Goal: Complete application form: Complete application form

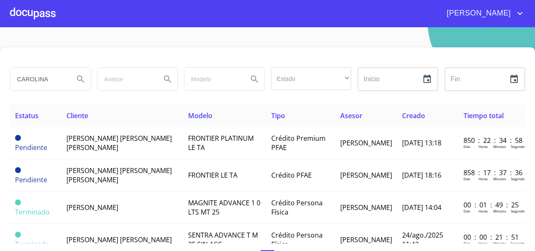
click at [29, 13] on div at bounding box center [33, 13] width 46 height 27
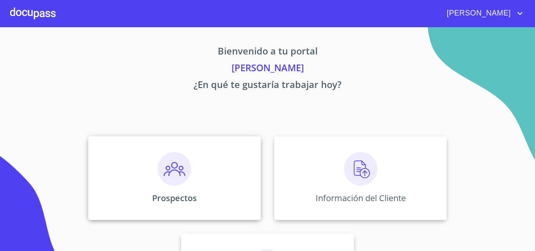
click at [136, 158] on div "Prospectos" at bounding box center [174, 178] width 173 height 84
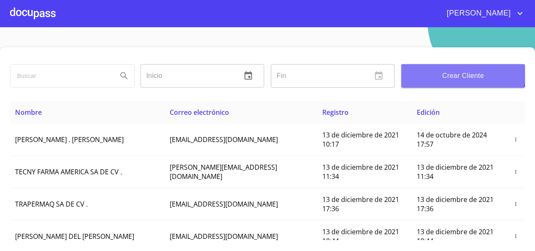
click at [441, 70] on span "Crear Cliente" at bounding box center [463, 76] width 110 height 12
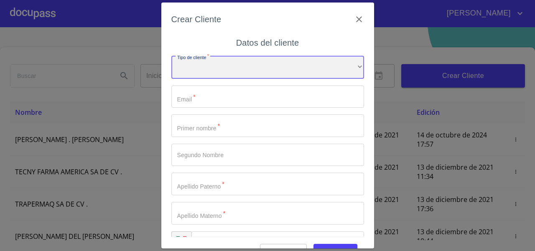
click at [192, 69] on div "​" at bounding box center [268, 67] width 193 height 23
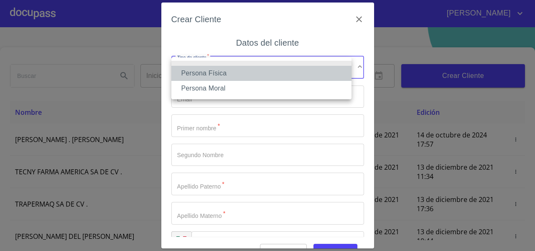
click at [192, 69] on li "Persona Física" at bounding box center [262, 73] width 180 height 15
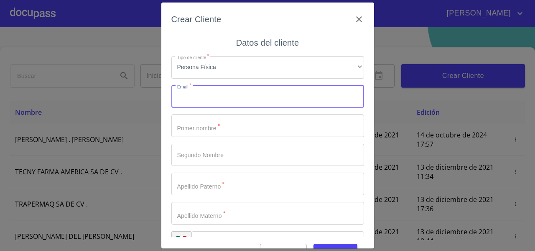
click at [187, 95] on input "Tipo de cliente   *" at bounding box center [268, 96] width 193 height 23
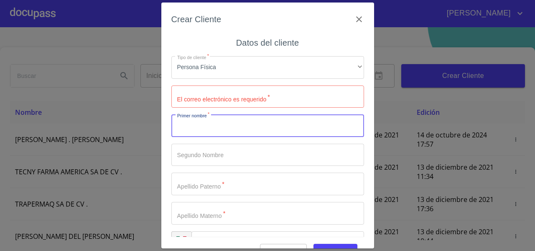
click at [187, 125] on input "Tipo de cliente   *" at bounding box center [268, 125] width 193 height 23
type input "[PERSON_NAME]"
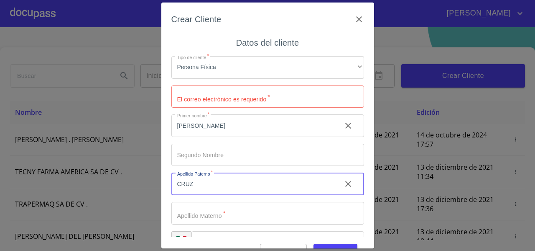
type input "CRUZ"
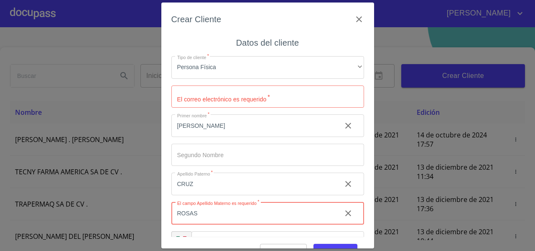
scroll to position [23, 0]
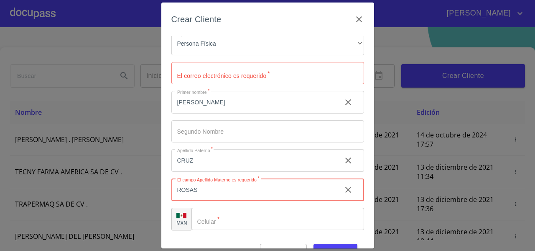
type input "ROSAS"
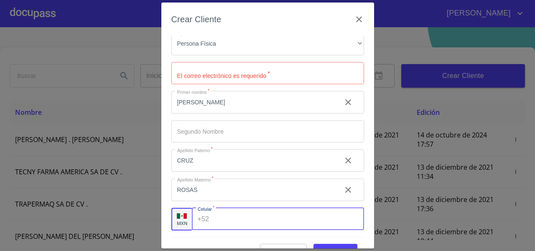
click at [228, 218] on input "Tipo de cliente   *" at bounding box center [288, 219] width 151 height 23
paste input "[PHONE_NUMBER]"
type input "[PHONE_NUMBER]"
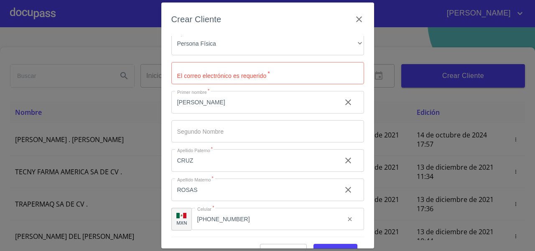
click at [199, 236] on div "Tipo de cliente   * Persona Física ​ El correo electrónico es requerido   * ​ P…" at bounding box center [268, 131] width 193 height 211
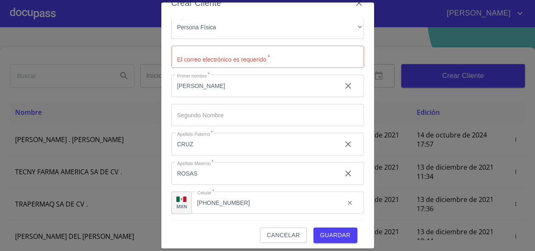
scroll to position [20, 0]
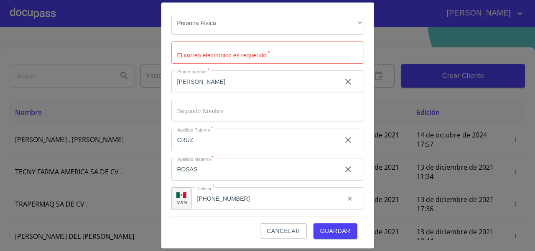
click at [192, 53] on input "Tipo de cliente   *" at bounding box center [268, 52] width 193 height 23
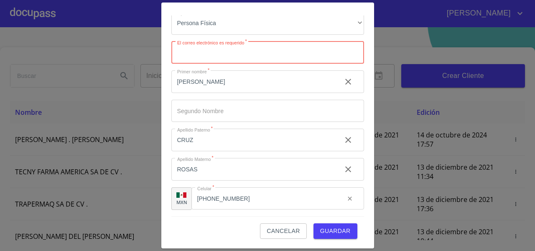
click at [182, 57] on input "Tipo de cliente   *" at bounding box center [268, 52] width 193 height 23
paste input "[EMAIL_ADDRESS][DOMAIN_NAME]"
type input "[EMAIL_ADDRESS][DOMAIN_NAME]"
click at [167, 118] on div "Crear Cliente Datos del cliente Tipo de cliente   * Persona Física ​ El correo …" at bounding box center [267, 126] width 213 height 246
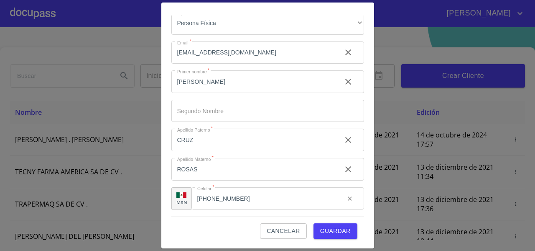
click at [323, 228] on span "Guardar" at bounding box center [335, 230] width 31 height 10
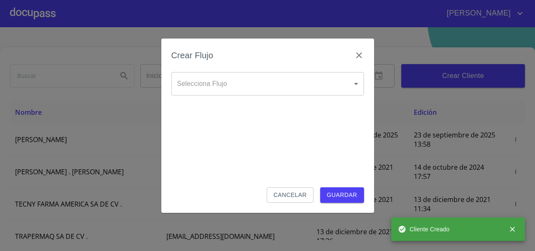
click at [175, 81] on body "[PERSON_NAME] ​ Fin ​ Crear Cliente Nombre Correo electrónico Registro Edición …" at bounding box center [267, 125] width 535 height 251
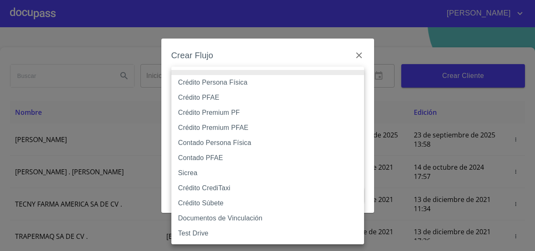
click at [188, 85] on li "Crédito Persona Física" at bounding box center [268, 82] width 193 height 15
type input "61b033e49b8c202ad5bb7912"
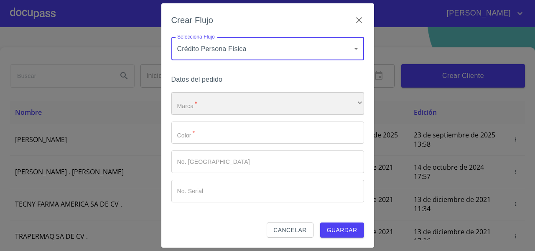
click at [181, 94] on div "​" at bounding box center [268, 103] width 193 height 23
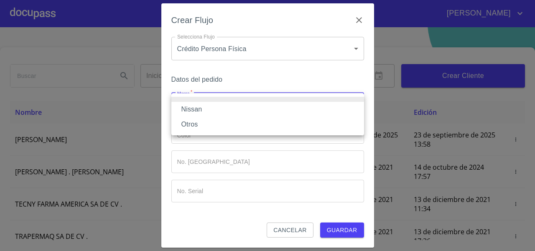
click at [182, 109] on li "Nissan" at bounding box center [268, 109] width 193 height 15
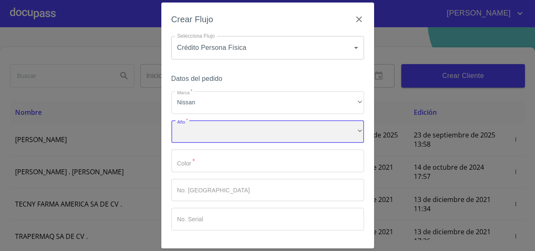
click at [196, 134] on div "​" at bounding box center [268, 131] width 193 height 23
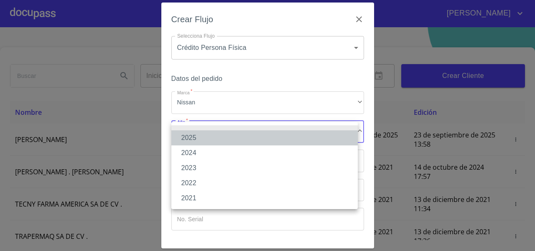
click at [193, 136] on li "2025" at bounding box center [265, 137] width 187 height 15
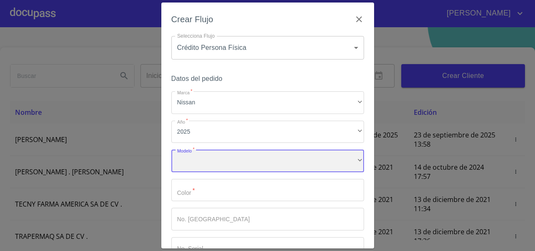
click at [184, 157] on div "​" at bounding box center [268, 160] width 193 height 23
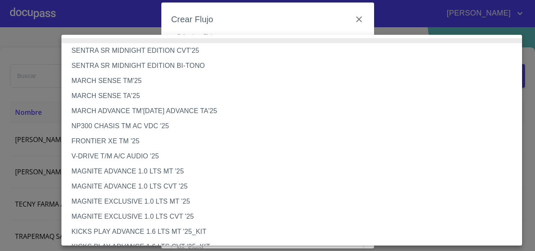
click at [153, 212] on li "MAGNITE EXCLUSIVE 1.0 LTS CVT '25" at bounding box center [294, 216] width 467 height 15
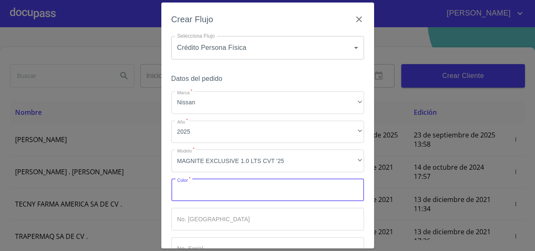
click at [199, 195] on input "Marca   *" at bounding box center [268, 190] width 193 height 23
type input "p"
type input "PLATA"
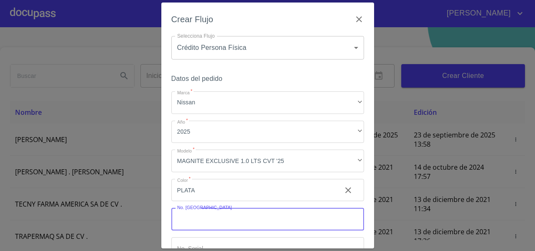
click at [200, 216] on input "Marca   *" at bounding box center [268, 219] width 193 height 23
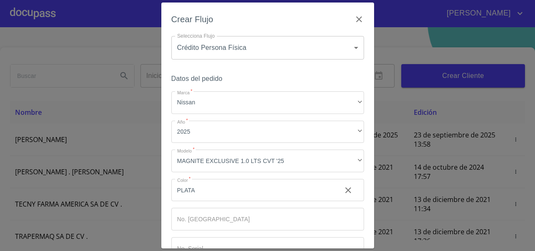
click at [367, 222] on div "Crear Flujo Selecciona Flujo Crédito Persona Física 61b033e49b8c202ad5bb7912 Se…" at bounding box center [267, 126] width 213 height 246
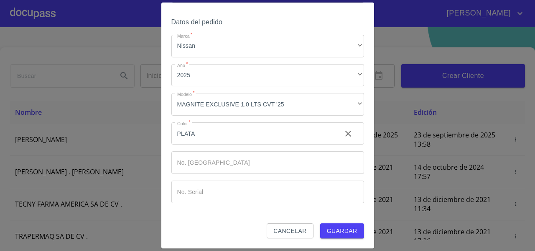
click at [325, 225] on button "Guardar" at bounding box center [342, 230] width 44 height 15
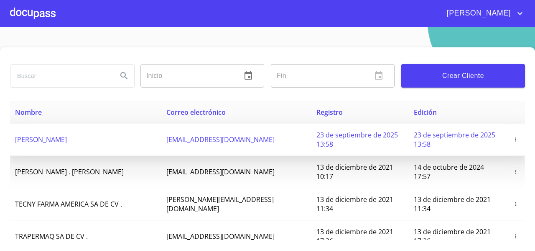
drag, startPoint x: 96, startPoint y: 139, endPoint x: 12, endPoint y: 143, distance: 84.2
click at [12, 143] on td "[PERSON_NAME]" at bounding box center [85, 139] width 151 height 32
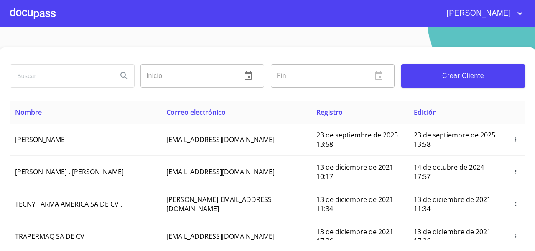
copy span "[PERSON_NAME]"
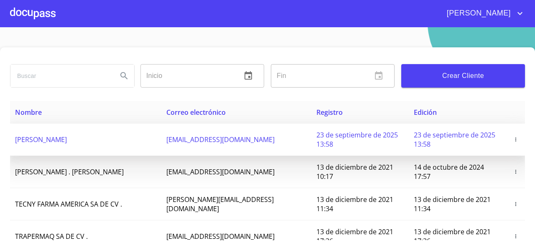
drag, startPoint x: 286, startPoint y: 145, endPoint x: 179, endPoint y: 151, distance: 107.3
click at [179, 151] on td "[EMAIL_ADDRESS][DOMAIN_NAME]" at bounding box center [236, 139] width 150 height 32
copy span "[EMAIL_ADDRESS][DOMAIN_NAME]"
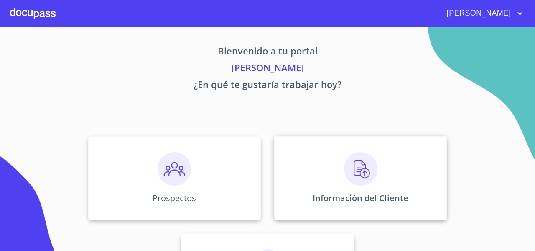
click at [293, 174] on div "Información del Cliente" at bounding box center [360, 178] width 173 height 84
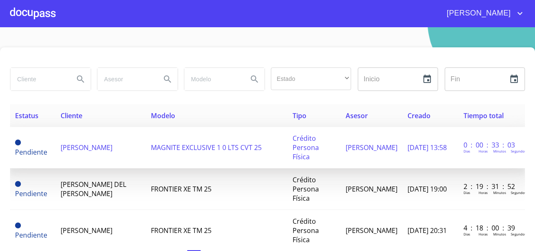
click at [92, 145] on span "[PERSON_NAME]" at bounding box center [87, 147] width 52 height 9
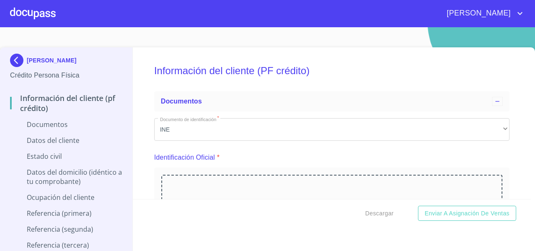
scroll to position [81, 0]
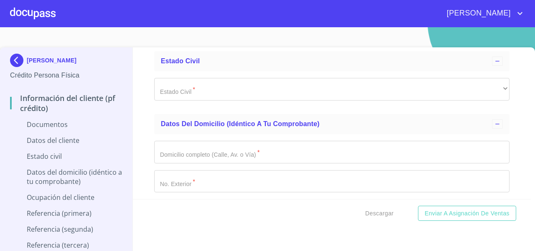
scroll to position [1399, 0]
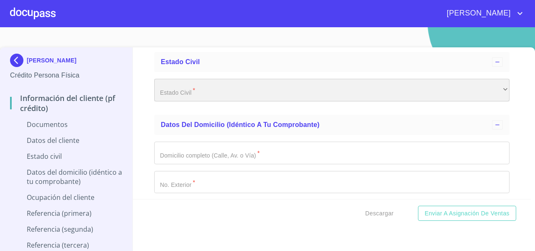
click at [207, 92] on div "​" at bounding box center [332, 90] width 356 height 23
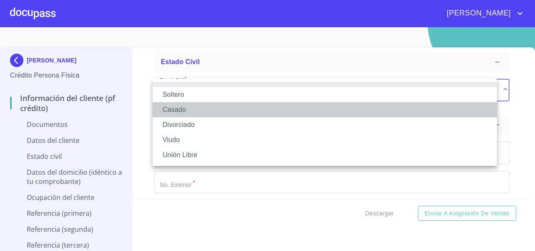
click at [196, 107] on li "Casado" at bounding box center [325, 109] width 345 height 15
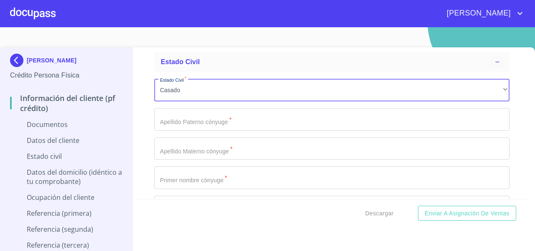
click at [171, 179] on input "Documento de identificación   *" at bounding box center [332, 177] width 356 height 23
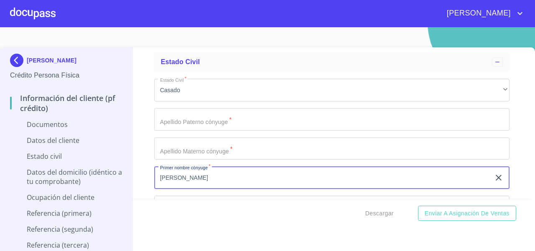
type input "HILDA"
click at [171, 123] on input "Documento de identificación   *" at bounding box center [332, 119] width 356 height 23
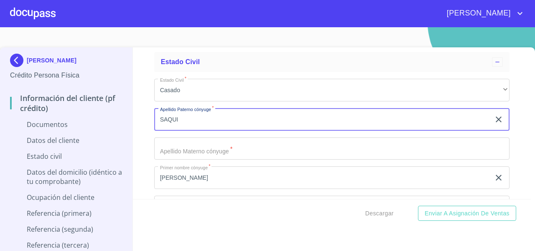
type input "SAQUI"
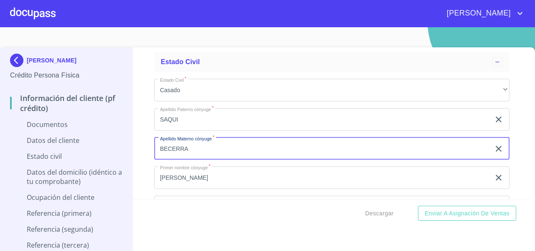
type input "BECERRA"
click at [143, 123] on div "Información del cliente (PF crédito) Documentos Documento de identificación   *…" at bounding box center [332, 122] width 399 height 151
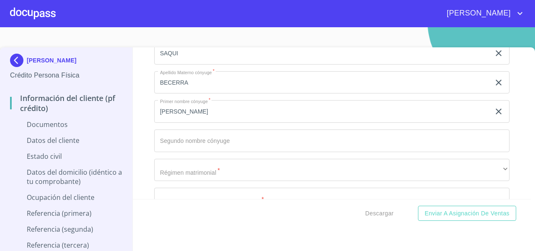
scroll to position [1513, 0]
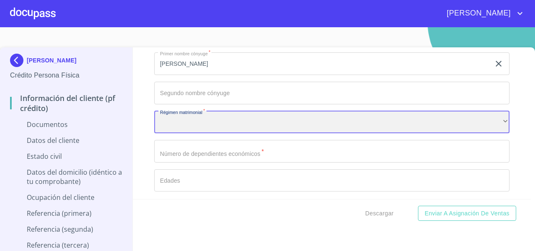
click at [177, 123] on div "​" at bounding box center [332, 122] width 356 height 23
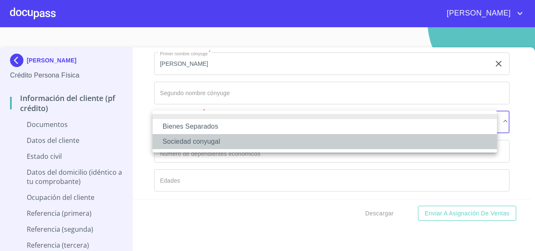
click at [171, 141] on li "Sociedad conyugal" at bounding box center [325, 141] width 345 height 15
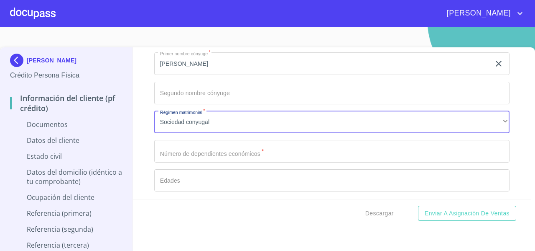
click at [158, 151] on input "Documento de identificación   *" at bounding box center [332, 151] width 356 height 23
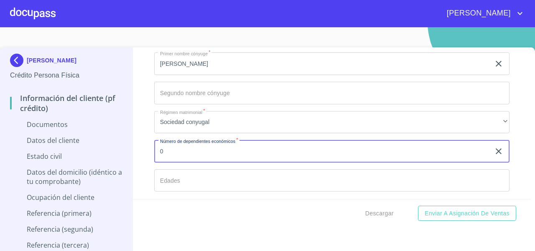
type input "0"
click at [141, 159] on div "Información del cliente (PF crédito) Documentos Documento de identificación   *…" at bounding box center [332, 122] width 399 height 151
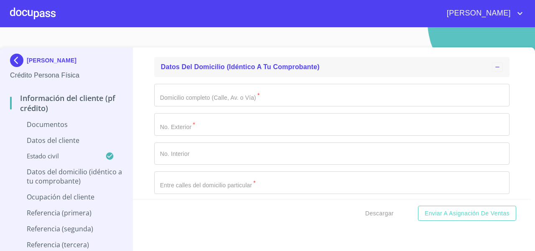
scroll to position [1661, 0]
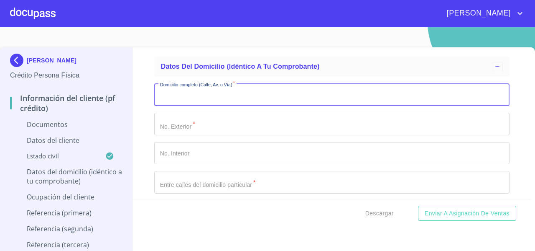
click at [187, 95] on input "Documento de identificación   *" at bounding box center [332, 94] width 356 height 23
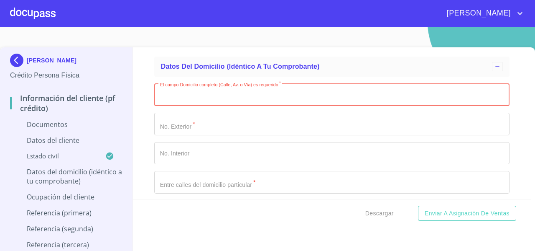
click at [181, 97] on input "Documento de identificación   *" at bounding box center [332, 94] width 356 height 23
paste input "CIRCUITO MAGNOLIA"
type input "CIRCUITO MAGNOLIA"
click at [170, 121] on input "Documento de identificación   *" at bounding box center [332, 124] width 356 height 23
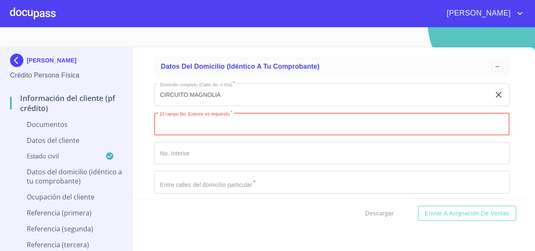
click at [184, 125] on input "Documento de identificación   *" at bounding box center [332, 124] width 356 height 23
paste input "102"
type input "102"
click at [133, 146] on div "Información del cliente (PF crédito) Documentos Documento de identificación   *…" at bounding box center [332, 122] width 399 height 151
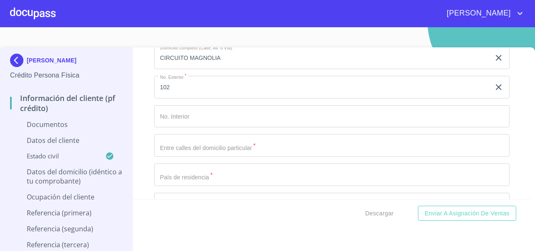
scroll to position [1699, 0]
click at [185, 151] on input "Documento de identificación   *" at bounding box center [332, 144] width 356 height 23
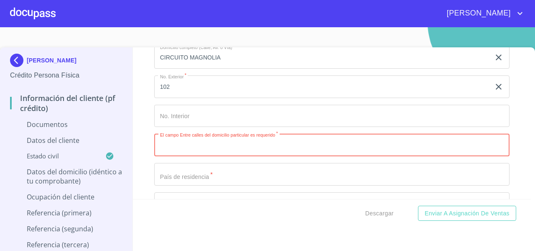
paste input "1 A"
click at [154, 136] on input "1 A" at bounding box center [322, 144] width 336 height 23
type input "1 A"
click at [148, 138] on div "Información del cliente (PF crédito) Documentos Documento de identificación   *…" at bounding box center [332, 122] width 399 height 151
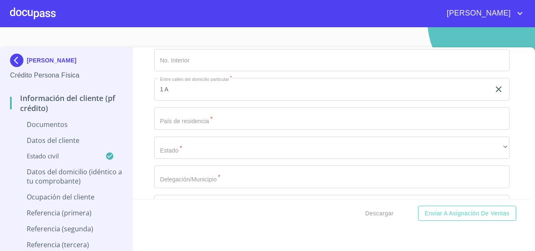
scroll to position [1755, 0]
click at [172, 117] on input "Documento de identificación   *" at bounding box center [332, 118] width 356 height 23
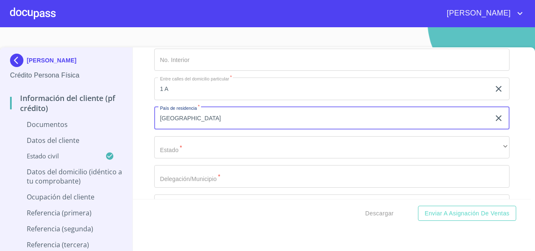
type input "MEXICO"
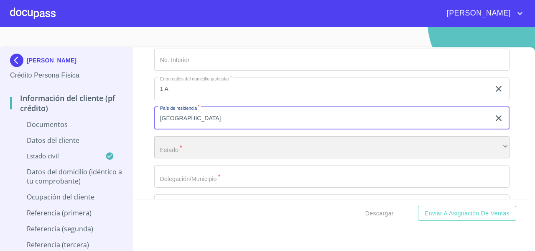
click at [171, 140] on div "​" at bounding box center [332, 147] width 356 height 23
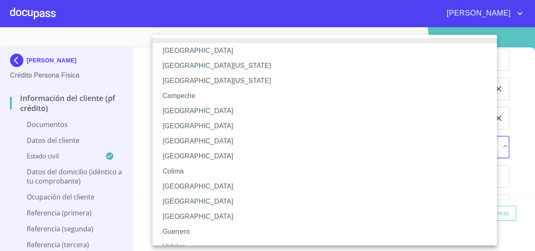
scroll to position [121, 0]
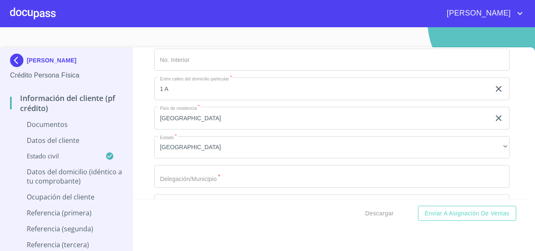
click at [141, 149] on div "Información del cliente (PF crédito) Documentos Documento de identificación   *…" at bounding box center [332, 122] width 399 height 151
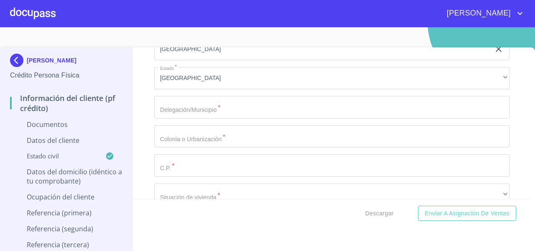
click at [177, 105] on input "Documento de identificación   *" at bounding box center [332, 107] width 356 height 23
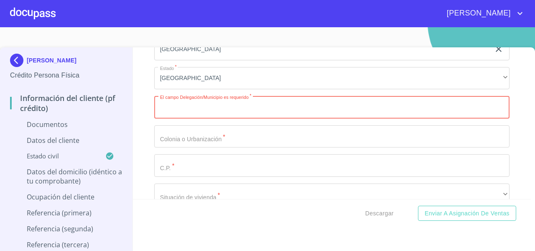
paste input "TLAJOMULCO DE ZUÑIGA"
type input "TLAJOMULCO DE ZUÑIGA"
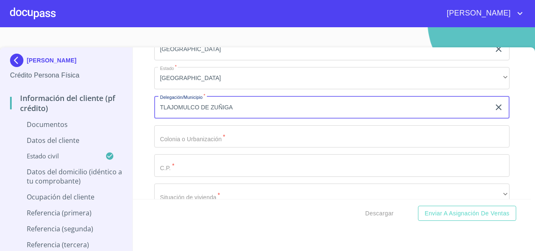
click at [186, 139] on input "Documento de identificación   *" at bounding box center [332, 136] width 356 height 23
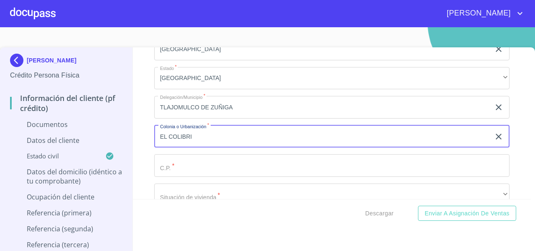
type input "EL COLIBRI"
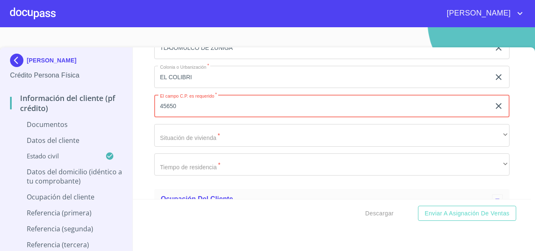
scroll to position [1949, 0]
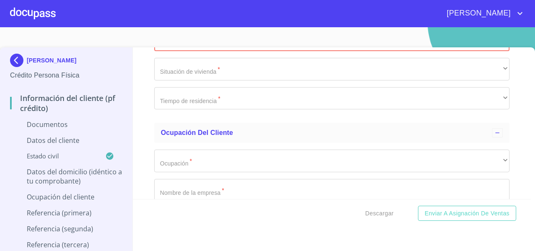
type input "45650"
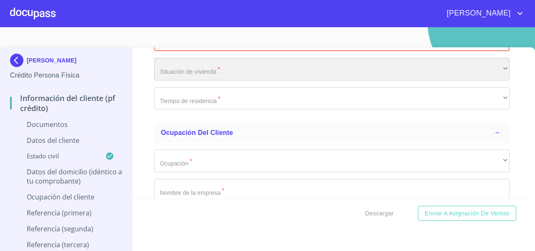
click at [172, 68] on div "​" at bounding box center [332, 69] width 356 height 23
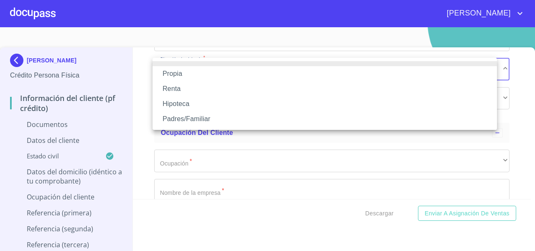
click at [175, 74] on li "Propia" at bounding box center [325, 73] width 345 height 15
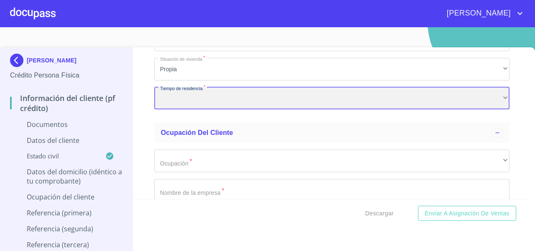
click at [182, 99] on div "​" at bounding box center [332, 98] width 356 height 23
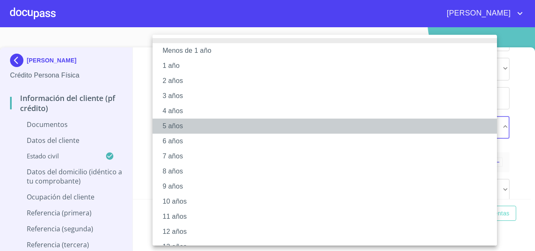
click at [171, 121] on li "5 años" at bounding box center [328, 125] width 351 height 15
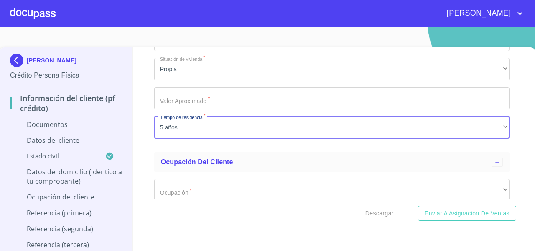
click at [140, 108] on div "Información del cliente (PF crédito) Documentos Documento de identificación   *…" at bounding box center [332, 122] width 399 height 151
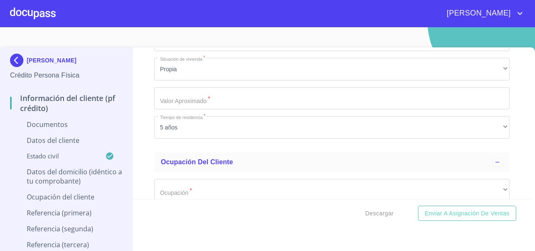
click at [179, 93] on input "Documento de identificación   *" at bounding box center [332, 98] width 356 height 23
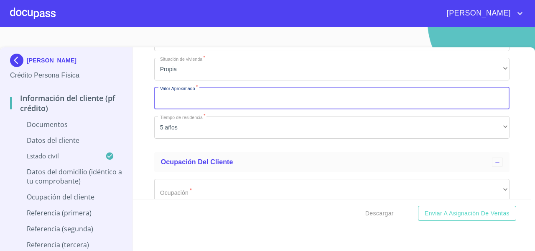
click at [175, 96] on input "Documento de identificación   *" at bounding box center [332, 98] width 356 height 23
type input "$1"
type input "$1,500,000"
click at [147, 150] on div "Información del cliente (PF crédito) Documentos Documento de identificación   *…" at bounding box center [332, 122] width 399 height 151
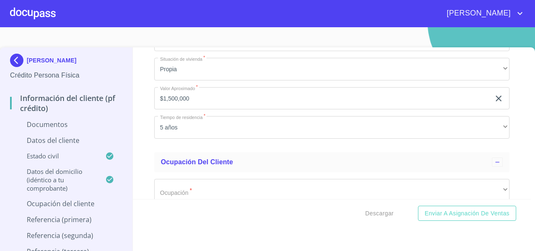
scroll to position [2075, 0]
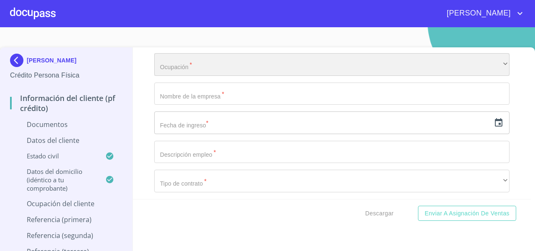
click at [168, 72] on div "​" at bounding box center [332, 64] width 356 height 23
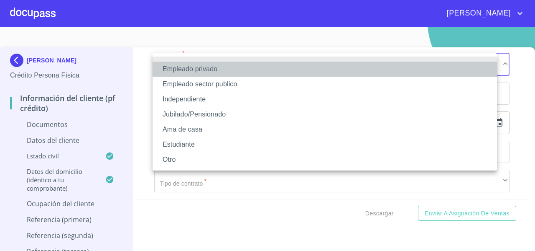
drag, startPoint x: 183, startPoint y: 74, endPoint x: 174, endPoint y: 82, distance: 12.1
click at [182, 74] on li "Empleado privado" at bounding box center [325, 68] width 345 height 15
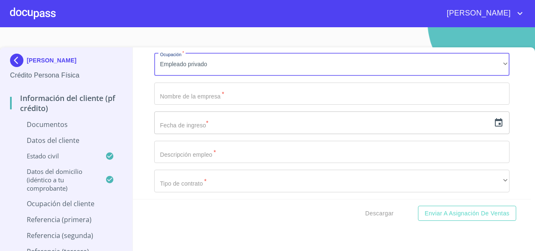
click at [166, 90] on input "Documento de identificación   *" at bounding box center [332, 93] width 356 height 23
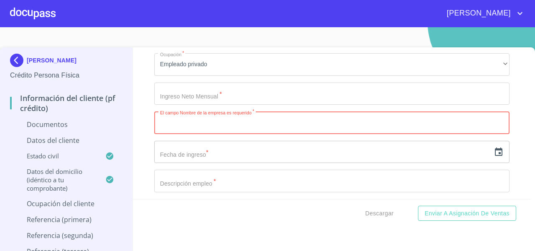
click at [200, 127] on input "Documento de identificación   *" at bounding box center [332, 122] width 356 height 23
paste input "AR HOME DESARROLLOS INMOBILIARIOS"
type input "AR HOME DESARROLLOS INMOBILIARIOS"
click at [179, 96] on input "Documento de identificación   *" at bounding box center [332, 93] width 356 height 23
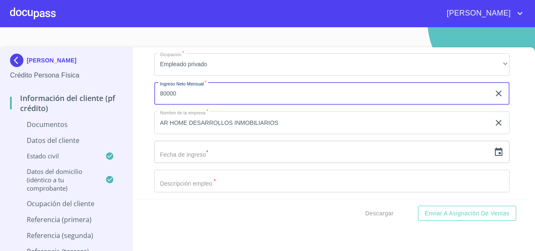
type input "80000"
click at [141, 133] on div "Información del cliente (PF crédito) Documentos Documento de identificación   *…" at bounding box center [332, 122] width 399 height 151
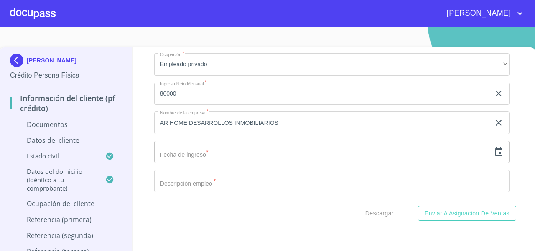
click at [282, 154] on input "text" at bounding box center [322, 152] width 336 height 23
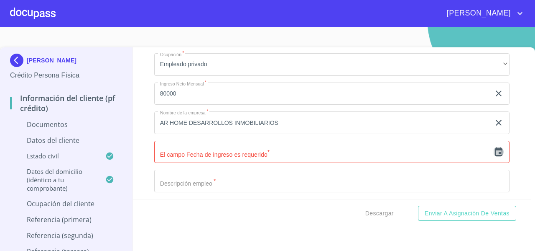
click at [494, 150] on icon "button" at bounding box center [499, 152] width 10 height 10
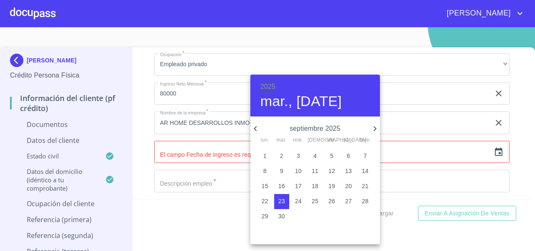
click at [269, 84] on h6 "2025" at bounding box center [268, 87] width 15 height 12
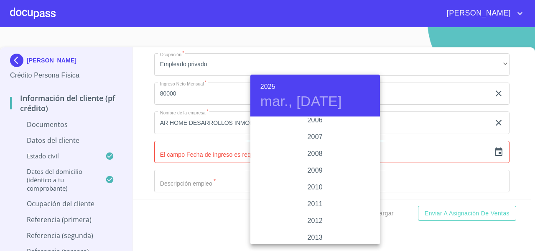
scroll to position [1353, 0]
click at [312, 147] on div "2007" at bounding box center [316, 145] width 130 height 17
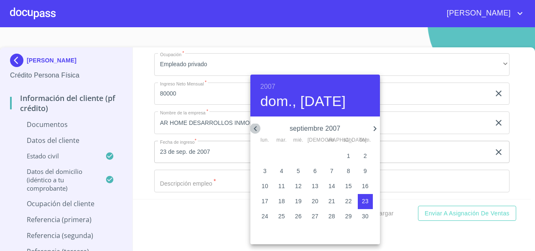
click at [255, 128] on icon "button" at bounding box center [255, 128] width 3 height 5
click at [315, 173] on p "5" at bounding box center [315, 171] width 3 height 8
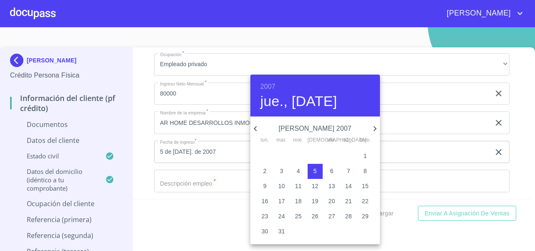
click at [256, 128] on icon "button" at bounding box center [256, 128] width 10 height 10
click at [282, 169] on p "5" at bounding box center [281, 171] width 3 height 8
type input "5 de jun. de 2007"
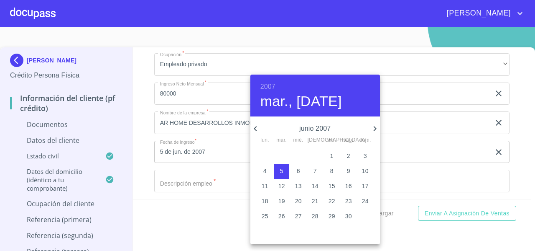
click at [141, 123] on div at bounding box center [267, 125] width 535 height 251
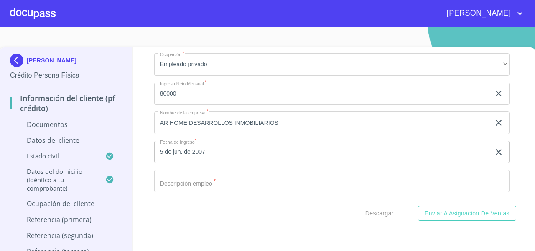
scroll to position [2116, 0]
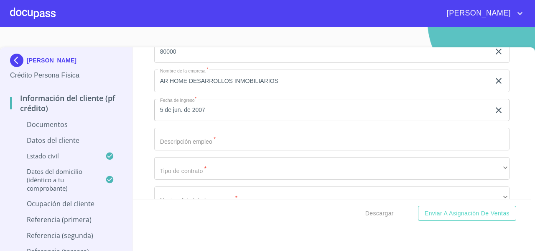
click at [178, 137] on input "Documento de identificación   *" at bounding box center [332, 139] width 356 height 23
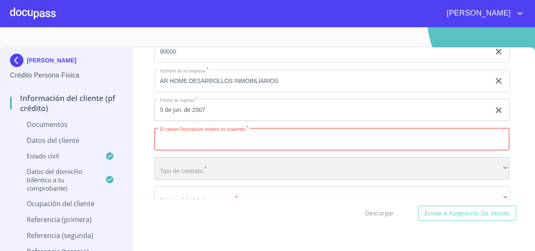
click at [185, 167] on div "​" at bounding box center [332, 168] width 356 height 23
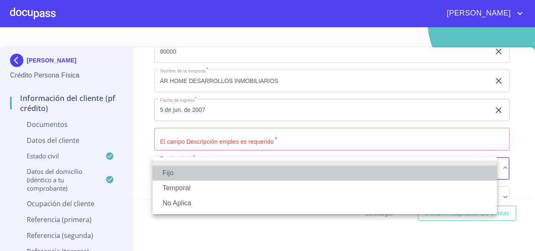
click at [182, 170] on li "Fijo" at bounding box center [325, 172] width 345 height 15
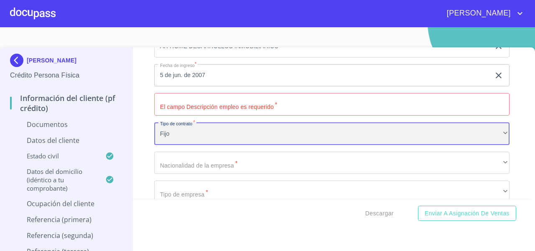
scroll to position [2158, 0]
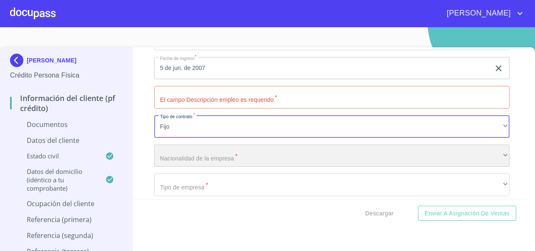
click at [174, 150] on div "​" at bounding box center [332, 155] width 356 height 23
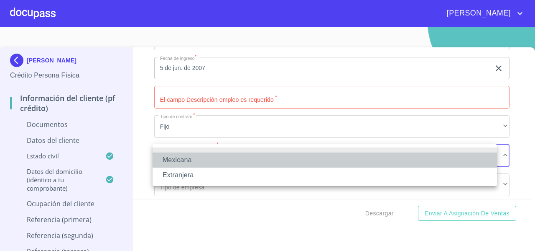
click at [173, 156] on li "Mexicana" at bounding box center [325, 159] width 345 height 15
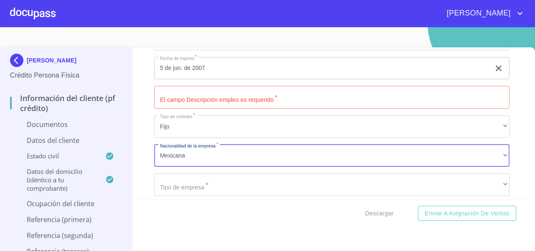
click at [151, 150] on div "Información del cliente (PF crédito) Documentos Documento de identificación   *…" at bounding box center [332, 122] width 399 height 151
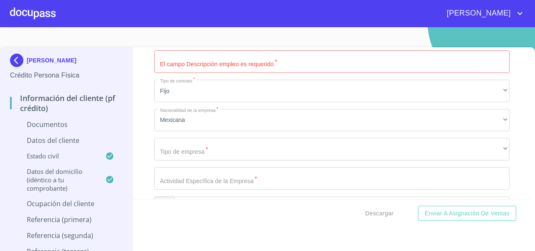
scroll to position [2200, 0]
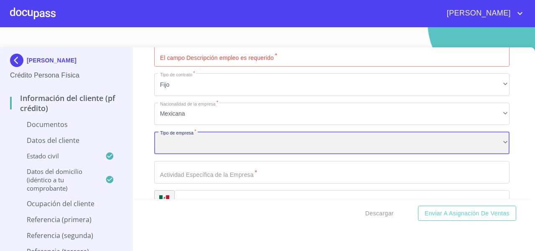
click at [161, 137] on div "​" at bounding box center [332, 142] width 356 height 23
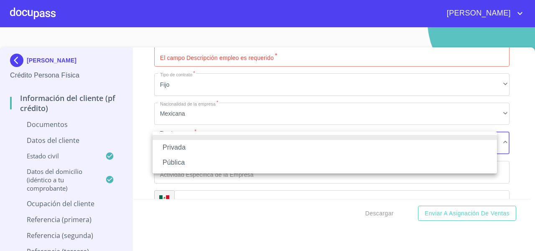
click at [171, 144] on li "Privada" at bounding box center [325, 147] width 345 height 15
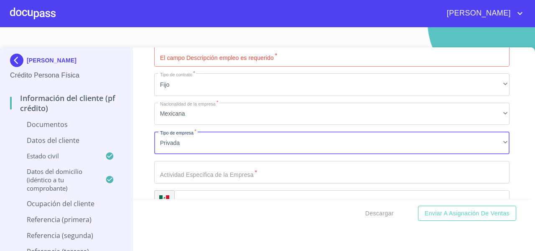
click at [167, 170] on input "Documento de identificación   *" at bounding box center [332, 172] width 356 height 23
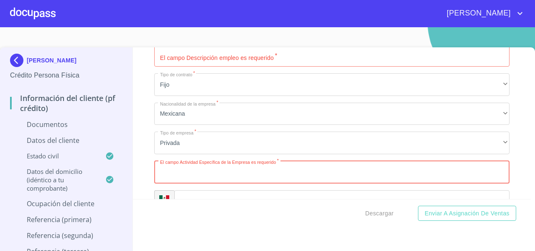
click at [178, 171] on input "Documento de identificación   *" at bounding box center [332, 172] width 356 height 23
paste input "AR HOME DESARROLLOS INMOBILIARIOS"
drag, startPoint x: 187, startPoint y: 170, endPoint x: 150, endPoint y: 165, distance: 37.5
click at [150, 165] on div "Información del cliente (PF crédito) Documentos Documento de identificación   *…" at bounding box center [332, 122] width 399 height 151
type input "DESARROLLOS INMOBILIARIOS"
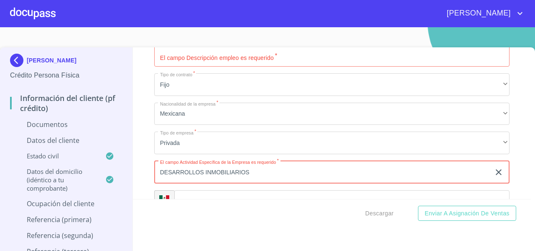
click at [149, 163] on div "Información del cliente (PF crédito) Documentos Documento de identificación   *…" at bounding box center [332, 122] width 399 height 151
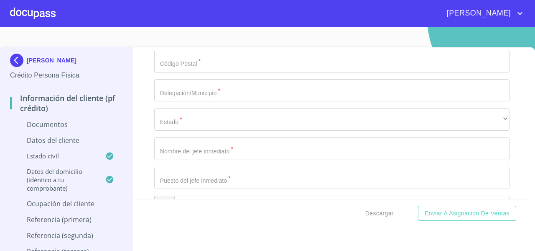
scroll to position [2493, 0]
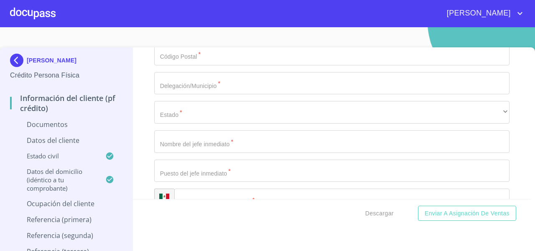
click at [197, 146] on input "Documento de identificación   *" at bounding box center [332, 141] width 356 height 23
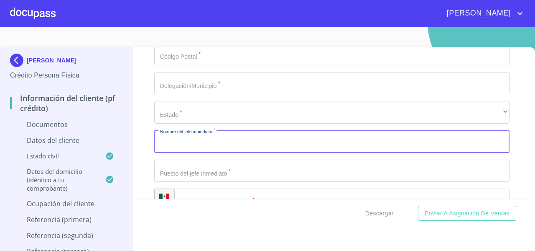
paste input "AR HOME DESARROLLOS INMOBILIARIOS"
type input "AR HOME DESARROLLOS INMOBILIARIOS"
click at [142, 121] on div "Información del cliente (PF crédito) Documentos Documento de identificación   *…" at bounding box center [332, 122] width 399 height 151
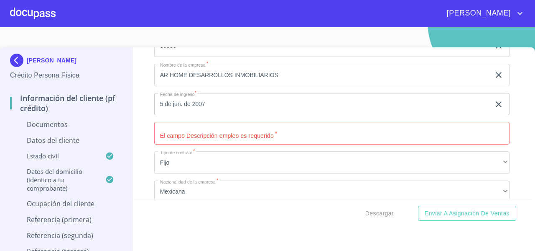
scroll to position [2116, 0]
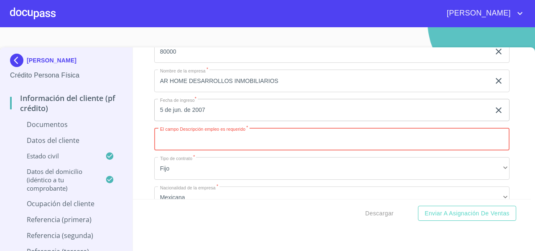
click at [192, 143] on input "Documento de identificación   *" at bounding box center [332, 139] width 356 height 23
type input "ASESOR INMOBILIARIO"
click at [142, 167] on div "Información del cliente (PF crédito) Documentos Documento de identificación   *…" at bounding box center [332, 122] width 399 height 151
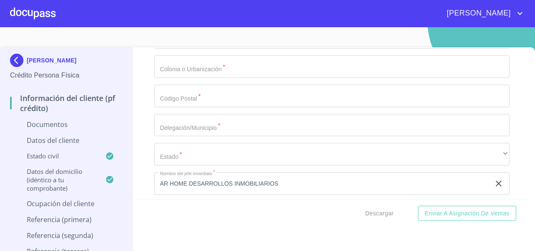
scroll to position [2493, 0]
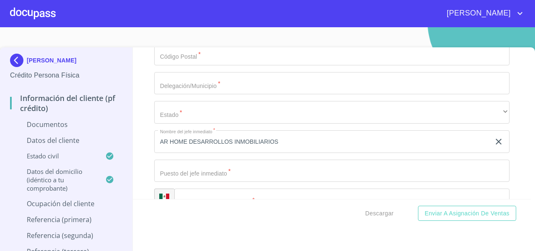
click at [183, 172] on input "Documento de identificación   *" at bounding box center [332, 170] width 356 height 23
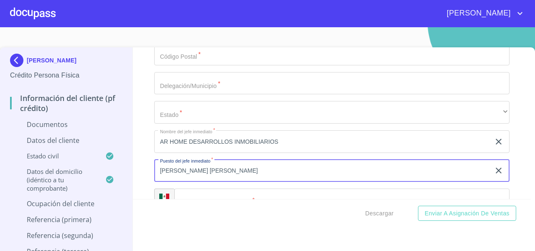
type input "CESAR EDUARDO MEDINA ORTIZ"
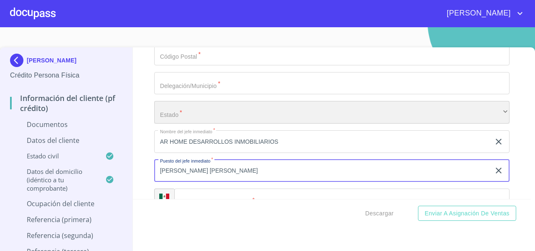
click at [168, 113] on div "​" at bounding box center [332, 112] width 356 height 23
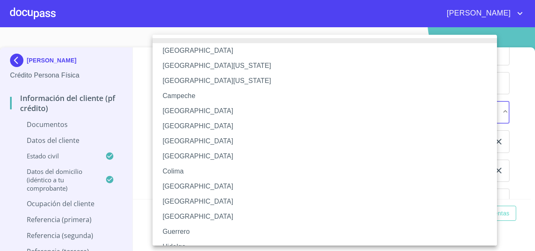
scroll to position [42, 0]
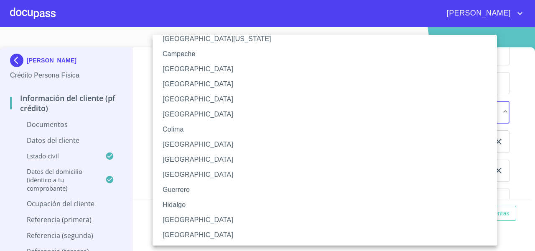
click at [172, 221] on li "Jalisco" at bounding box center [328, 219] width 351 height 15
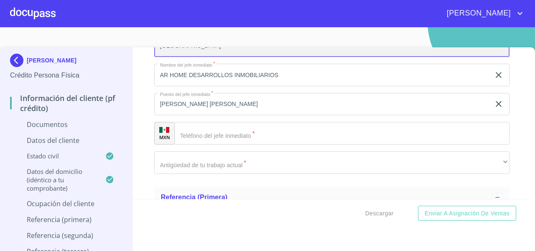
scroll to position [2577, 0]
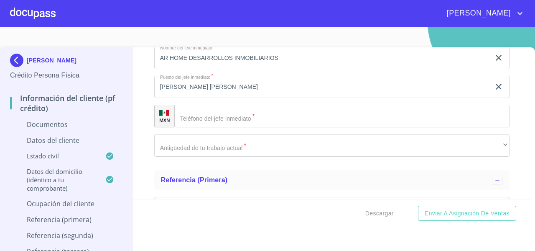
click at [191, 114] on div "​" at bounding box center [342, 116] width 336 height 23
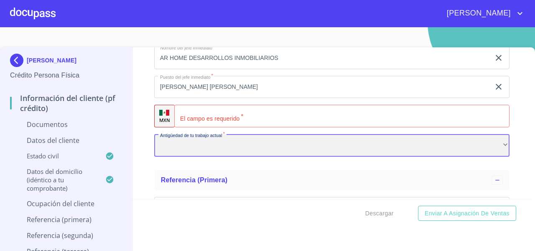
click at [182, 149] on div "​" at bounding box center [332, 145] width 356 height 23
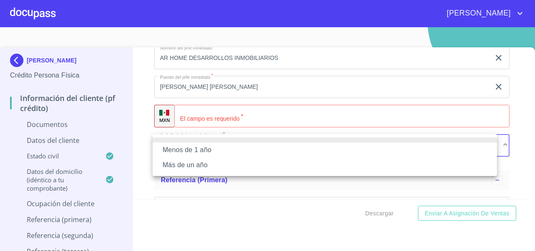
click at [177, 162] on li "Más de un año" at bounding box center [325, 164] width 345 height 15
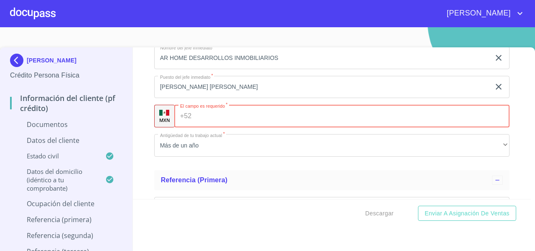
click at [192, 113] on div "+52 ​" at bounding box center [342, 116] width 336 height 23
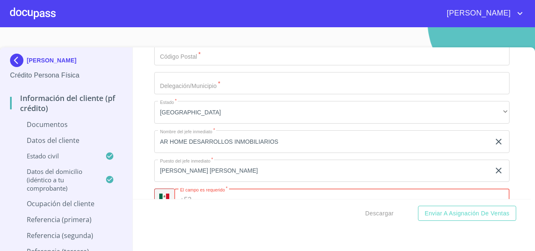
scroll to position [2535, 0]
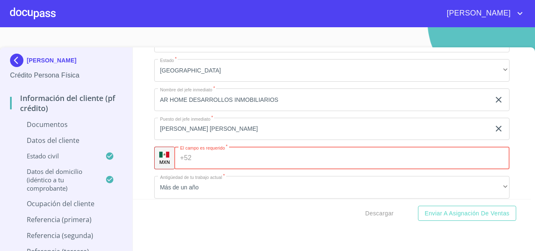
click at [215, 156] on input "Documento de identificación   *" at bounding box center [352, 157] width 315 height 23
drag, startPoint x: 236, startPoint y: 159, endPoint x: 197, endPoint y: 158, distance: 39.3
click at [197, 158] on input "(33)35840717" at bounding box center [344, 157] width 299 height 23
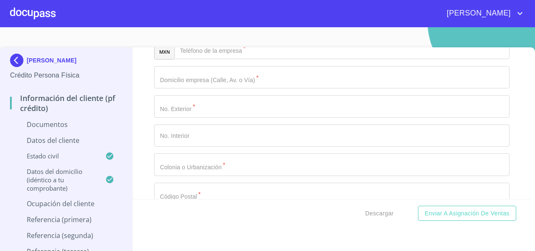
scroll to position [2326, 0]
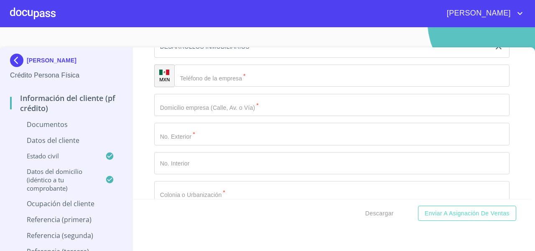
type input "(33)35840717"
click at [205, 79] on input "Documento de identificación   *" at bounding box center [342, 75] width 336 height 23
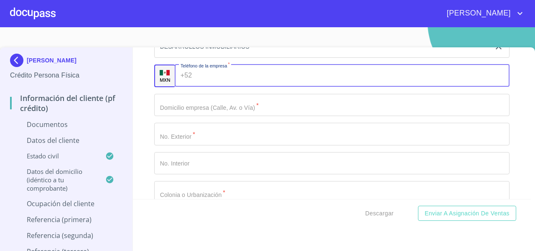
paste input "(33)35840717"
type input "(33)35840717"
click at [151, 92] on div "Información del cliente (PF crédito) Documentos Documento de identificación   *…" at bounding box center [332, 122] width 399 height 151
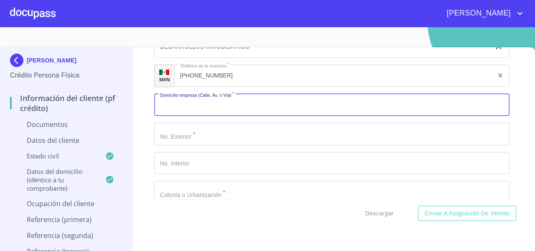
click at [174, 108] on input "Documento de identificación   *" at bounding box center [332, 105] width 356 height 23
click at [177, 113] on input "Documento de identificación   *" at bounding box center [332, 105] width 356 height 23
click at [181, 107] on input "Documento de identificación   *" at bounding box center [332, 105] width 356 height 23
click at [188, 98] on input "Documento de identificación   *" at bounding box center [332, 105] width 356 height 23
click at [161, 104] on input "Documento de identificación   *" at bounding box center [332, 105] width 356 height 23
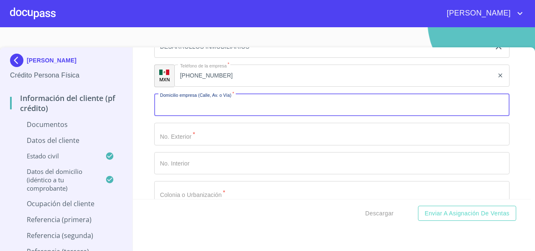
click at [184, 104] on input "Documento de identificación   *" at bounding box center [332, 105] width 356 height 23
type input "CIRCUITO METROPOLITANO"
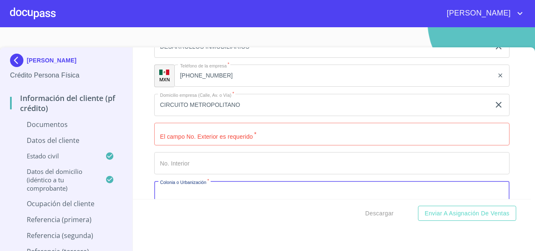
click at [186, 192] on input "Documento de identificación   *" at bounding box center [332, 192] width 356 height 23
type input "CAMPO SUR"
click at [195, 134] on input "Documento de identificación   *" at bounding box center [332, 134] width 356 height 23
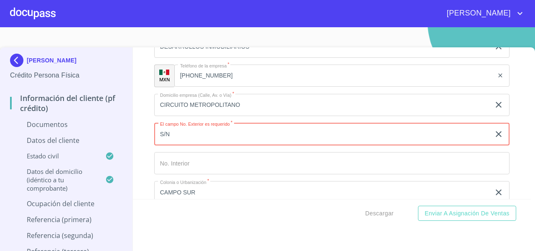
type input "S/N"
click at [138, 128] on div "Información del cliente (PF crédito) Documentos Documento de identificación   *…" at bounding box center [332, 122] width 399 height 151
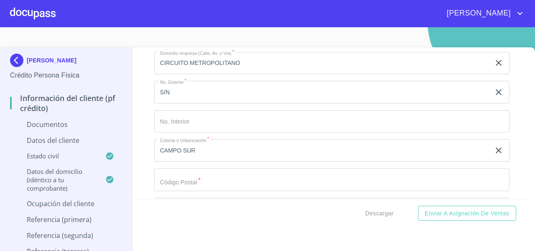
scroll to position [2451, 0]
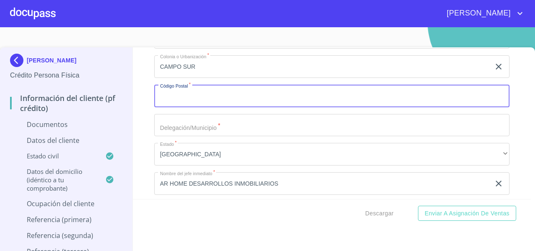
click at [172, 95] on input "Documento de identificación   *" at bounding box center [332, 96] width 356 height 23
type input "45640"
click at [185, 131] on input "Documento de identificación   *" at bounding box center [332, 125] width 356 height 23
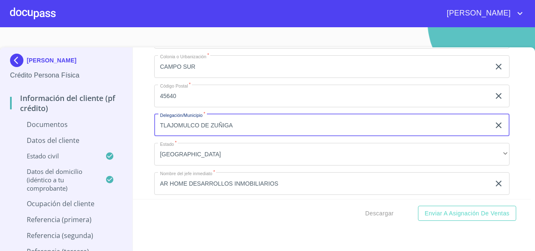
type input "TLAJOMULCO DE ZUÑIGA"
click at [139, 115] on div "Información del cliente (PF crédito) Documentos Documento de identificación   *…" at bounding box center [332, 122] width 399 height 151
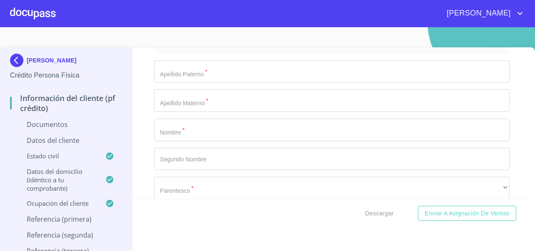
scroll to position [2713, 0]
click at [176, 138] on input "Documento de identificación   *" at bounding box center [332, 129] width 356 height 23
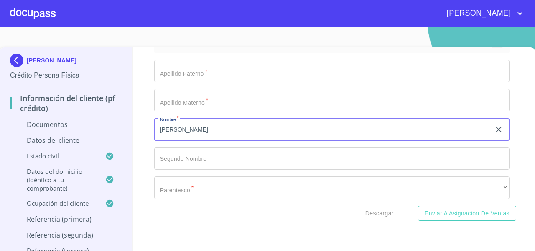
type input "CLAUDIA"
click at [177, 61] on input "Documento de identificación   *" at bounding box center [332, 71] width 356 height 23
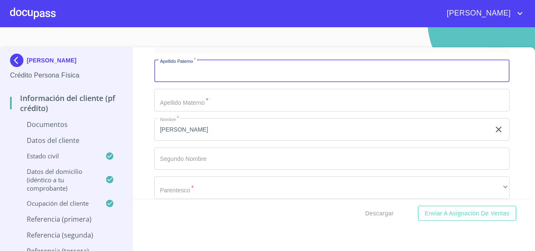
click at [173, 153] on input "Documento de identificación   *" at bounding box center [332, 158] width 356 height 23
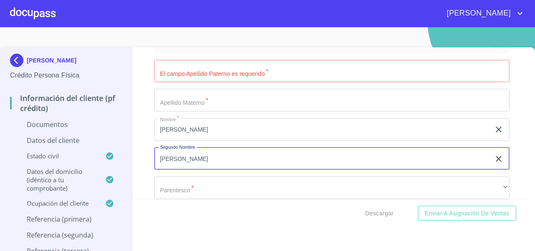
type input "ISABEL"
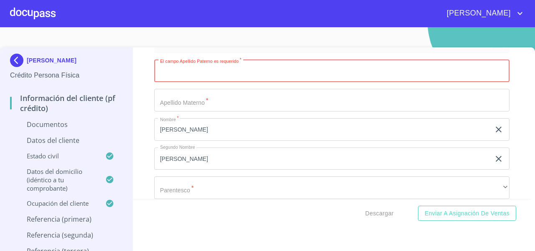
click at [180, 73] on input "Documento de identificación   *" at bounding box center [332, 71] width 356 height 23
type input "CRUZ"
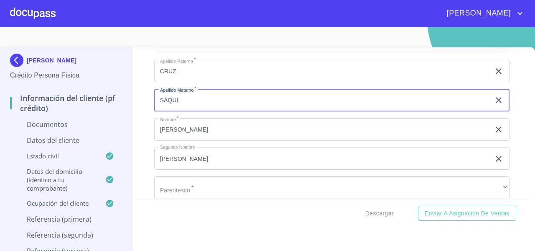
type input "SAQUI"
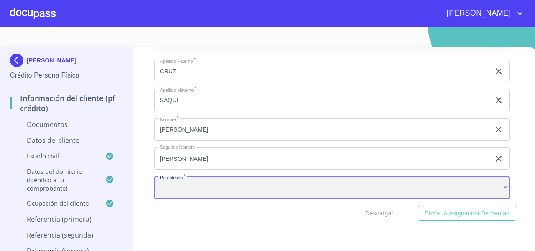
click at [172, 181] on div "​" at bounding box center [332, 187] width 356 height 23
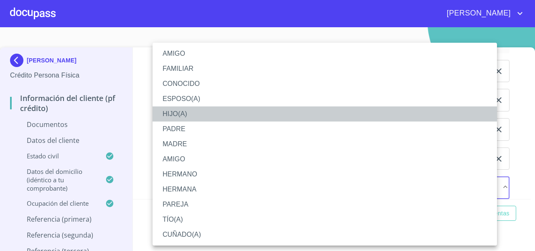
click at [181, 108] on li "HIJO(A)" at bounding box center [325, 113] width 345 height 15
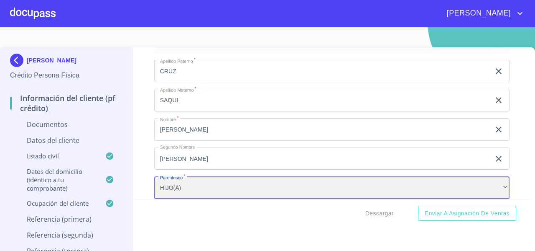
scroll to position [2798, 0]
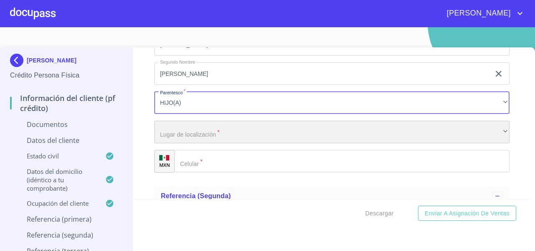
click at [179, 137] on div "​" at bounding box center [332, 131] width 356 height 23
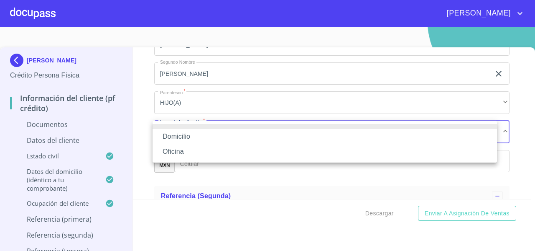
click at [177, 147] on li "Oficina" at bounding box center [325, 151] width 345 height 15
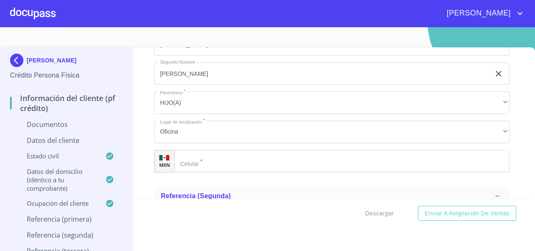
click at [201, 161] on div "Domicilio Oficina" at bounding box center [267, 125] width 535 height 251
click at [201, 161] on input "Documento de identificación   *" at bounding box center [342, 161] width 336 height 23
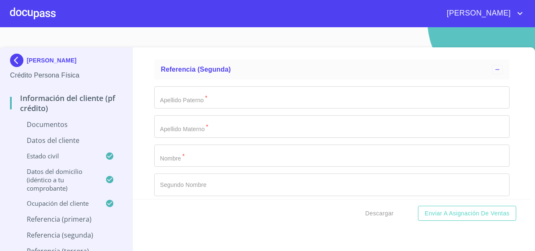
scroll to position [2928, 0]
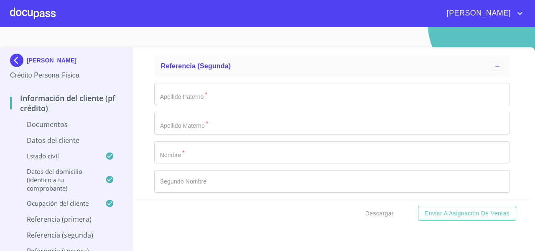
type input "(33)12464419"
click at [189, 156] on input "Documento de identificación   *" at bounding box center [332, 152] width 356 height 23
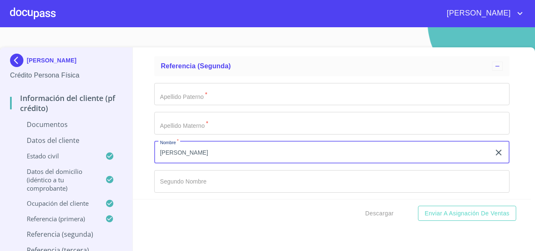
type input "RAUL"
click at [177, 88] on input "Documento de identificación   *" at bounding box center [332, 94] width 356 height 23
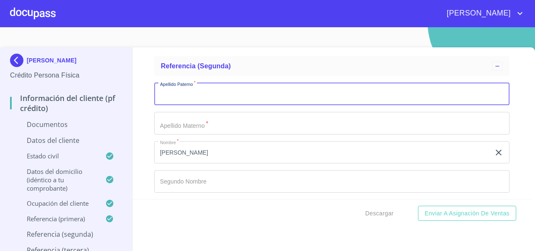
click at [167, 172] on input "Documento de identificación   *" at bounding box center [332, 181] width 356 height 23
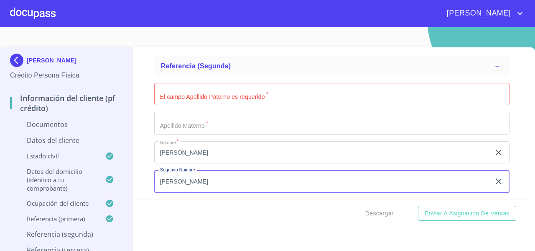
type input "ENRIQUE"
click at [194, 96] on input "Documento de identificación   *" at bounding box center [332, 94] width 356 height 23
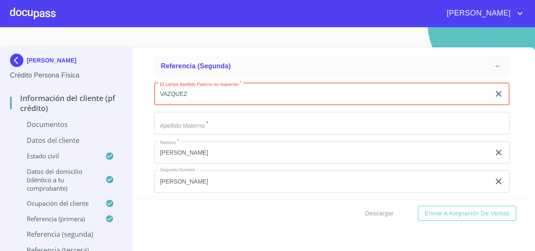
type input "VAZQUEZ"
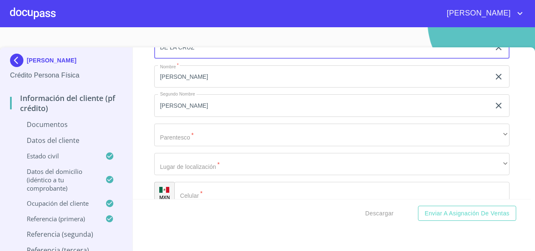
scroll to position [3029, 0]
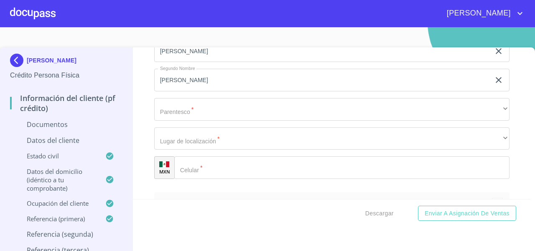
type input "DE LA CRUZ"
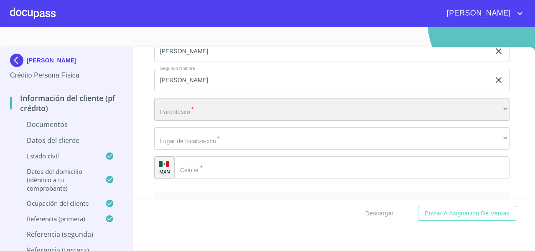
click at [179, 108] on div "​" at bounding box center [332, 109] width 356 height 23
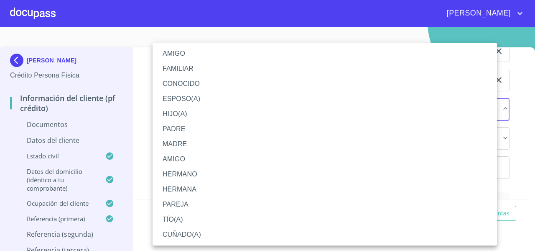
click at [182, 158] on li "AMIGO" at bounding box center [325, 158] width 345 height 15
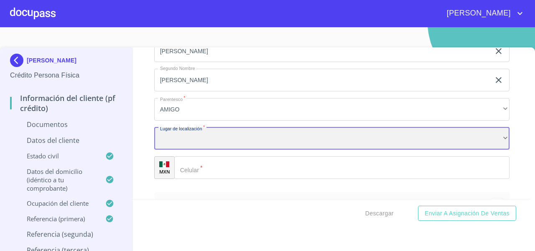
click at [182, 143] on div "​" at bounding box center [332, 138] width 356 height 23
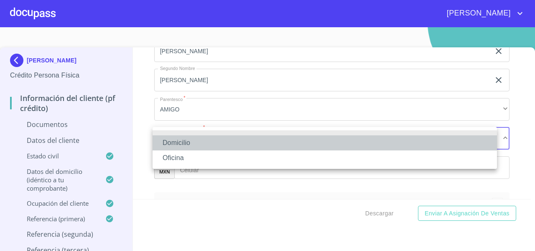
click at [182, 143] on li "Domicilio" at bounding box center [325, 142] width 345 height 15
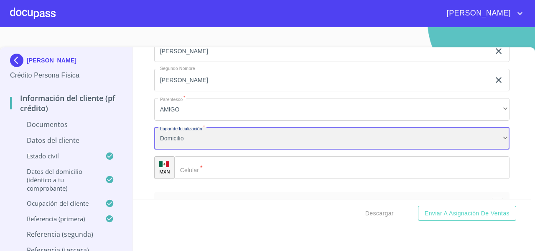
click at [184, 136] on div "Domicilio" at bounding box center [332, 138] width 356 height 23
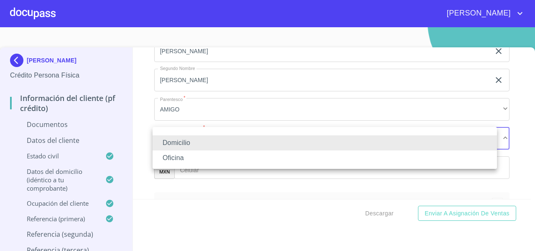
click at [184, 156] on li "Oficina" at bounding box center [325, 157] width 345 height 15
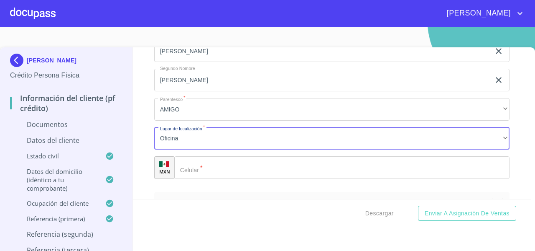
click at [192, 173] on div "​" at bounding box center [342, 167] width 336 height 23
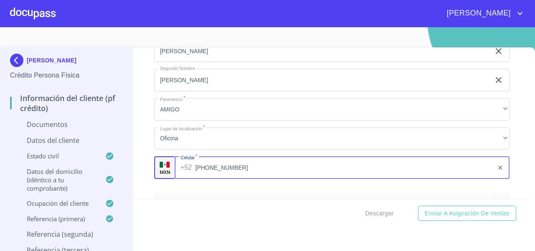
type input "(33)27144874"
click at [137, 122] on div "Información del cliente (PF crédito) Documentos Documento de identificación   *…" at bounding box center [332, 122] width 399 height 151
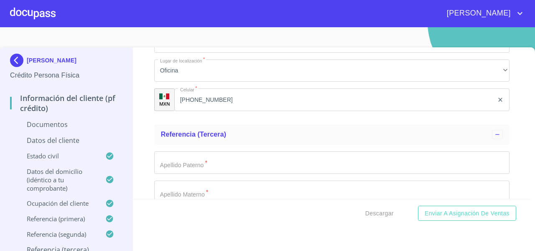
scroll to position [3197, 0]
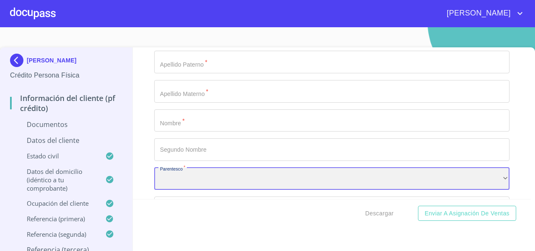
click at [174, 177] on div "​" at bounding box center [332, 178] width 356 height 23
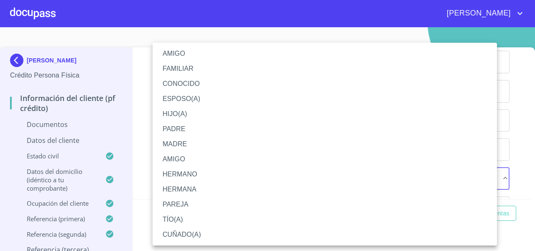
click at [142, 126] on div at bounding box center [267, 125] width 535 height 251
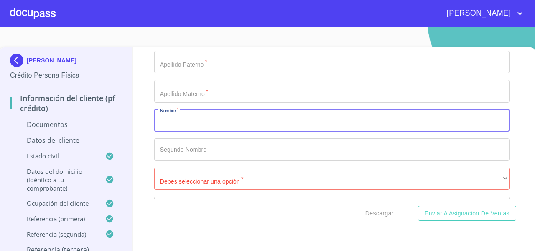
click at [167, 118] on input "Documento de identificación   *" at bounding box center [332, 120] width 356 height 23
type input "RODRIGO"
click at [170, 62] on input "Documento de identificación   *" at bounding box center [332, 62] width 356 height 23
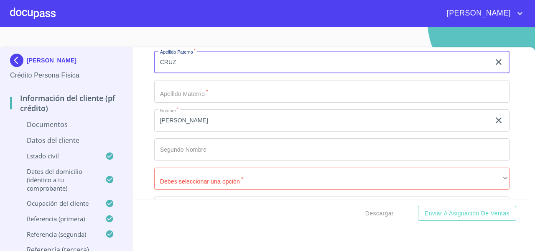
type input "CRUZ"
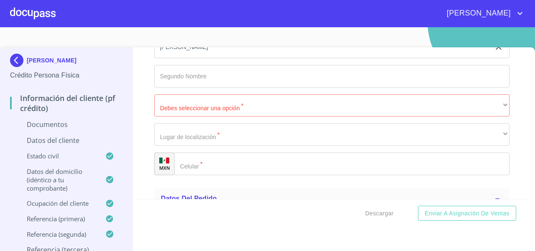
scroll to position [3285, 0]
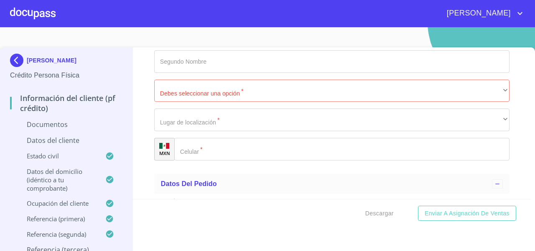
type input "SAQUI"
click at [204, 156] on input "Documento de identificación   *" at bounding box center [342, 149] width 336 height 23
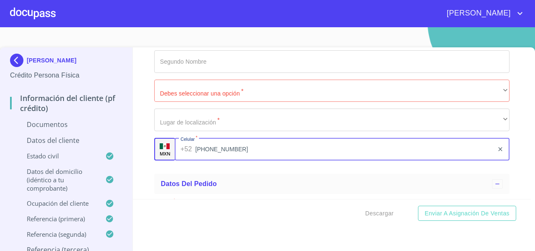
type input "(33)27135503"
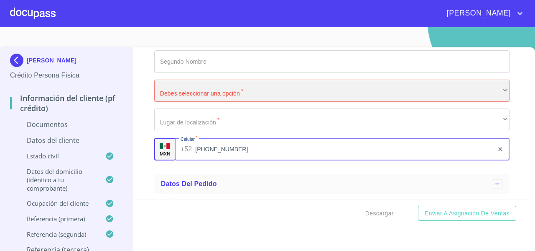
click at [196, 93] on div "​" at bounding box center [332, 90] width 356 height 23
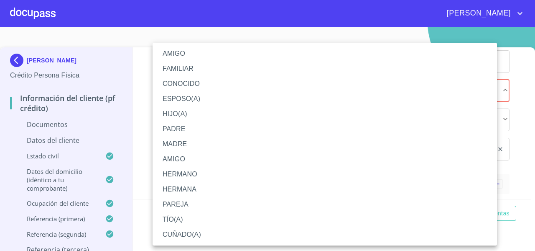
click at [176, 109] on li "HIJO(A)" at bounding box center [325, 113] width 345 height 15
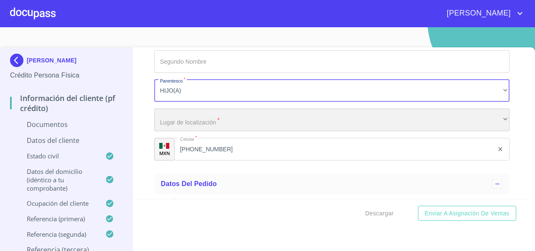
click at [164, 118] on div "​" at bounding box center [332, 119] width 356 height 23
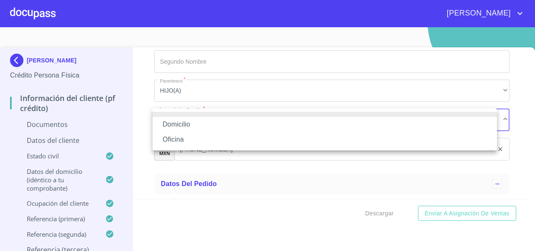
drag, startPoint x: 164, startPoint y: 125, endPoint x: 163, endPoint y: 135, distance: 10.1
click at [163, 135] on ul "Domicilio Oficina" at bounding box center [325, 129] width 345 height 42
click at [163, 135] on li "Oficina" at bounding box center [325, 139] width 345 height 15
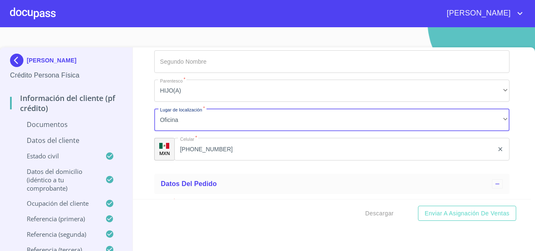
click at [148, 110] on div "Información del cliente (PF crédito) Documentos Documento de identificación   *…" at bounding box center [332, 122] width 399 height 151
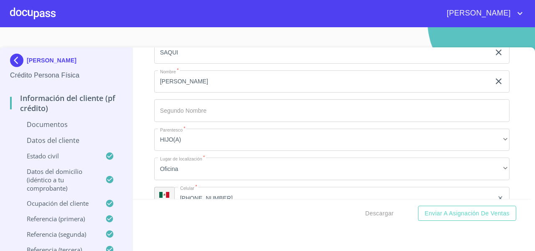
scroll to position [3236, 0]
